Goal: Information Seeking & Learning: Learn about a topic

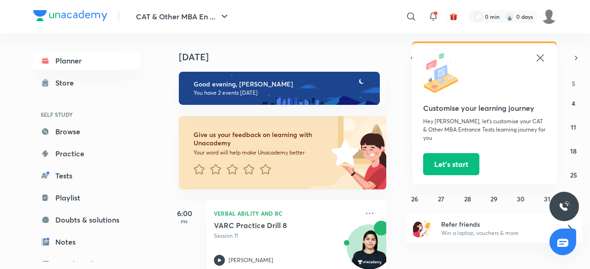
click at [543, 57] on icon at bounding box center [539, 58] width 11 height 11
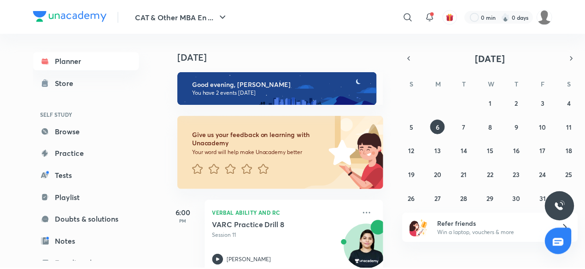
scroll to position [100, 0]
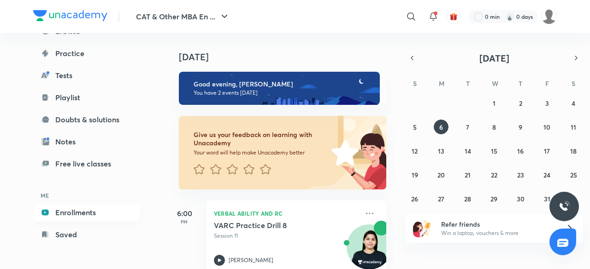
click at [97, 207] on link "Enrollments" at bounding box center [86, 213] width 107 height 18
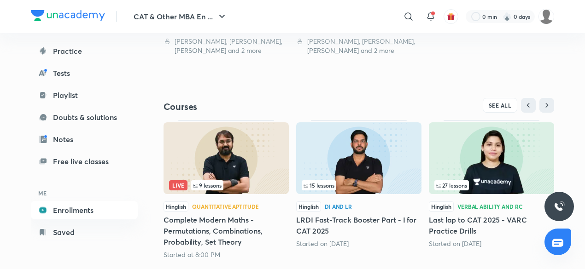
scroll to position [364, 0]
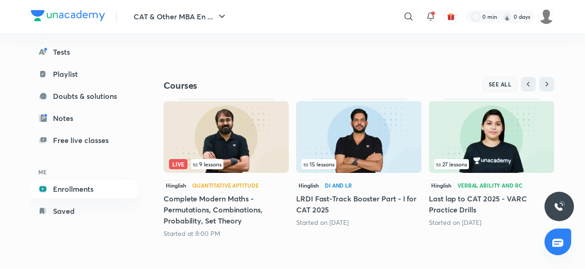
click at [500, 82] on span "SEE ALL" at bounding box center [500, 84] width 23 height 6
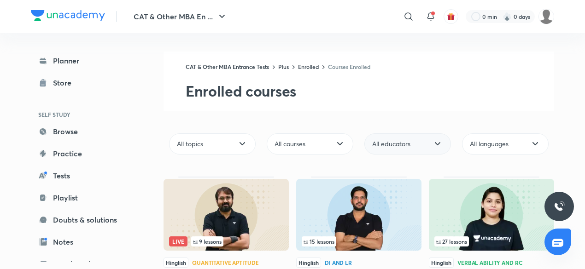
click at [405, 148] on span "All educators" at bounding box center [391, 144] width 38 height 9
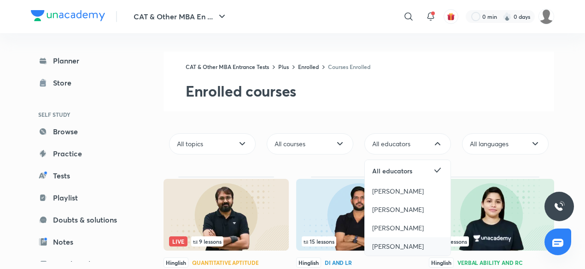
click at [403, 245] on span "[PERSON_NAME]" at bounding box center [398, 246] width 52 height 9
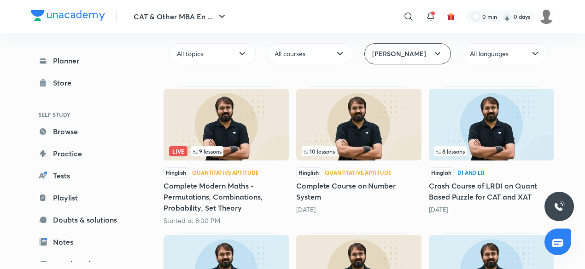
scroll to position [88, 0]
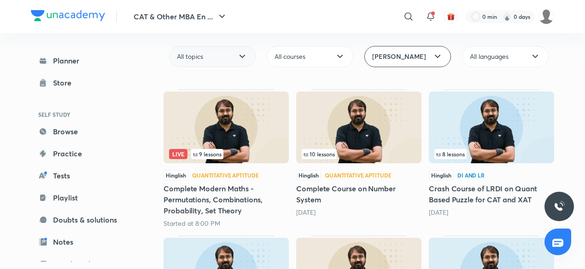
click at [217, 59] on div "All topics" at bounding box center [212, 56] width 87 height 21
click at [223, 57] on span "Quantitative Aptitude" at bounding box center [209, 52] width 64 height 9
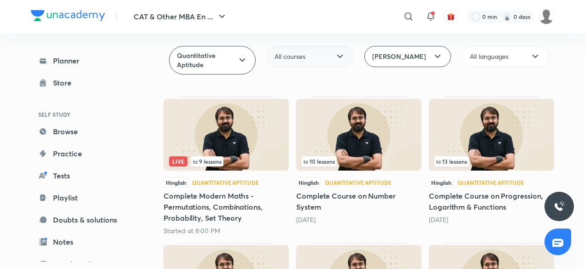
click at [314, 51] on div "All courses" at bounding box center [310, 56] width 87 height 21
click at [304, 34] on span "Completed courses" at bounding box center [303, 34] width 57 height 9
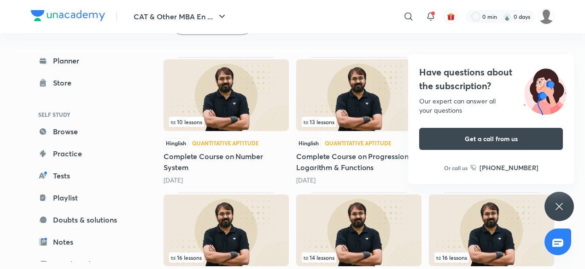
scroll to position [131, 0]
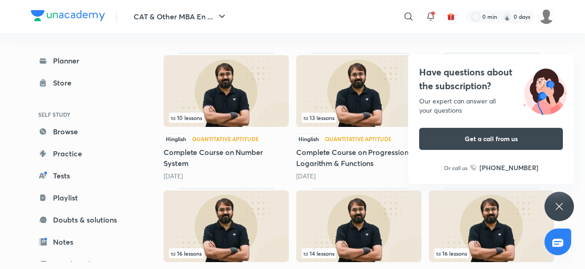
click at [553, 207] on div "Have questions about the subscription? Our expert can answer all your questions…" at bounding box center [558, 206] width 29 height 29
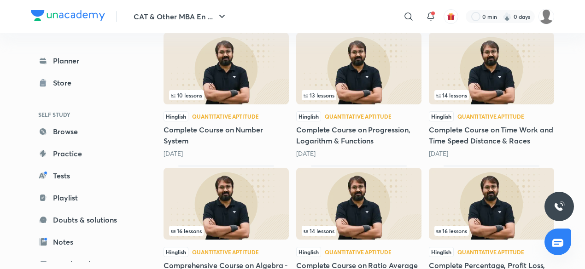
scroll to position [157, 0]
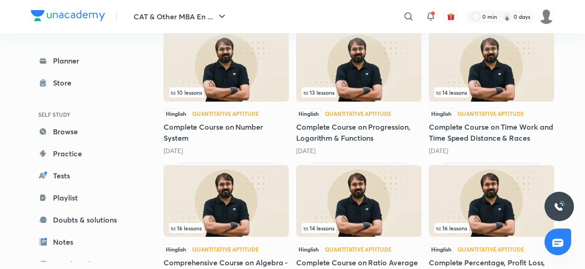
click at [497, 74] on img at bounding box center [491, 66] width 125 height 72
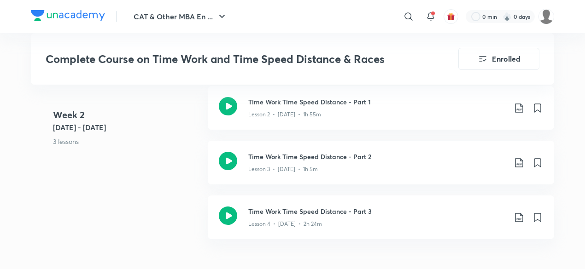
scroll to position [673, 0]
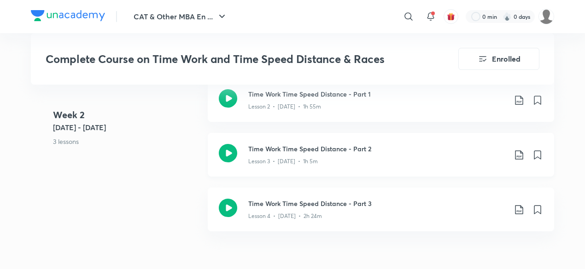
click at [227, 152] on icon at bounding box center [228, 153] width 18 height 18
